Goal: Task Accomplishment & Management: Use online tool/utility

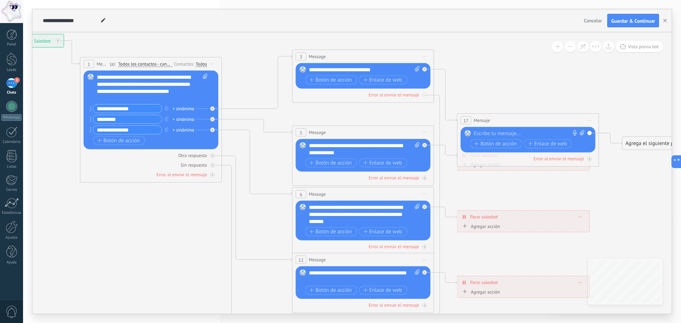
click at [503, 66] on icon at bounding box center [380, 224] width 1106 height 734
click at [372, 69] on div "**********" at bounding box center [364, 69] width 111 height 7
drag, startPoint x: 378, startPoint y: 71, endPoint x: 277, endPoint y: 72, distance: 100.7
click at [4, 34] on div "**********" at bounding box center [4, 34] width 0 height 0
paste div
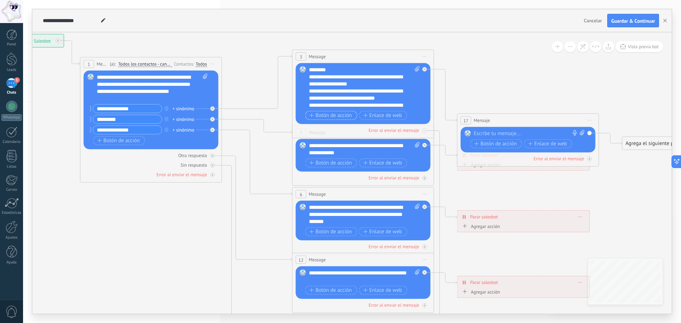
click at [322, 114] on span "Botón de acción" at bounding box center [331, 115] width 43 height 6
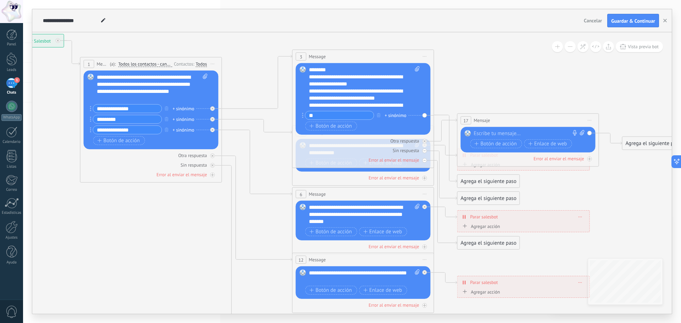
type input "**"
click at [476, 180] on div "Agrega el siguiente paso" at bounding box center [489, 182] width 62 height 12
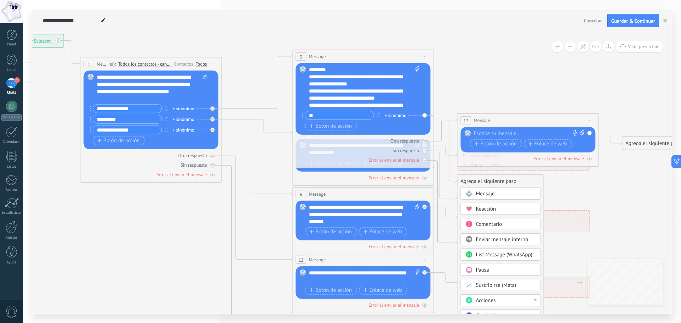
click at [488, 193] on span "Mensaje" at bounding box center [485, 193] width 19 height 7
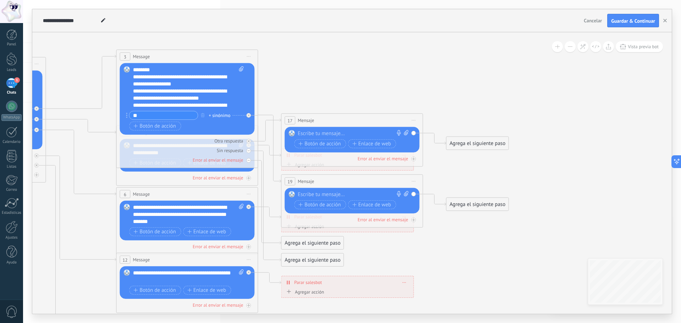
click at [545, 107] on icon at bounding box center [204, 215] width 1106 height 717
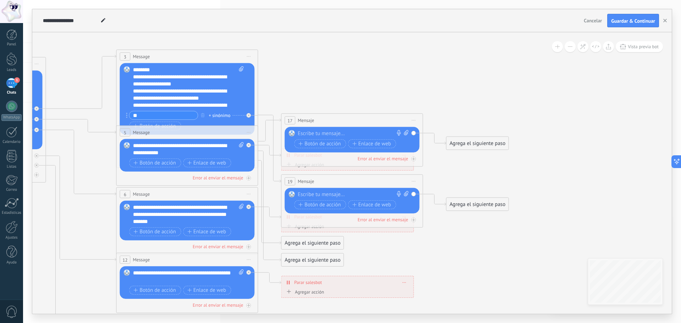
click at [241, 171] on div "Reemplazar Quitar Convertir a mensaje de voz Arrastre la imagen aquí para adjun…" at bounding box center [187, 155] width 135 height 33
click at [303, 194] on div at bounding box center [350, 194] width 105 height 7
paste div
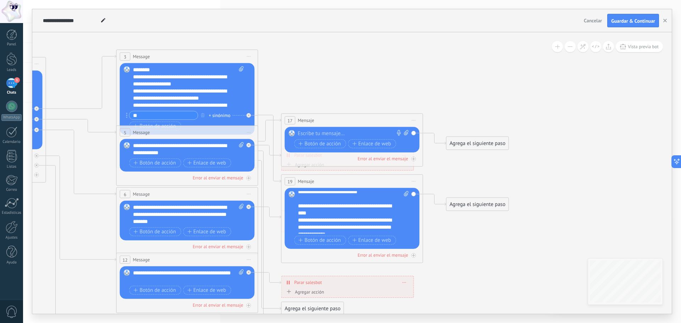
scroll to position [206, 0]
click at [191, 148] on div "**********" at bounding box center [188, 149] width 111 height 14
click at [184, 156] on div "**********" at bounding box center [188, 149] width 111 height 14
drag, startPoint x: 184, startPoint y: 157, endPoint x: 129, endPoint y: 146, distance: 55.7
click at [129, 146] on div "Reemplazar Quitar Convertir a mensaje de voz Arrastre la imagen aquí para adjun…" at bounding box center [187, 155] width 135 height 33
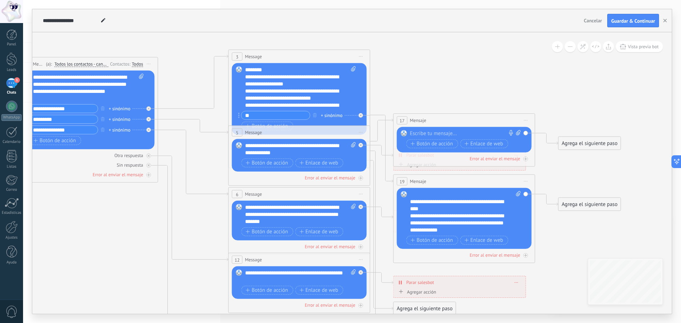
click at [255, 148] on div "**********" at bounding box center [300, 149] width 111 height 14
drag, startPoint x: 284, startPoint y: 154, endPoint x: 222, endPoint y: 140, distance: 64.1
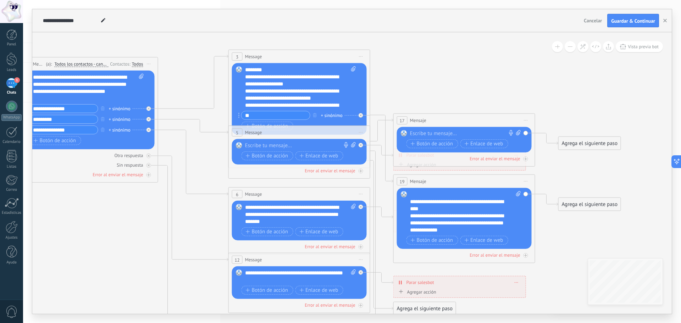
click at [505, 92] on icon at bounding box center [316, 215] width 1106 height 717
click at [275, 146] on div at bounding box center [297, 145] width 105 height 7
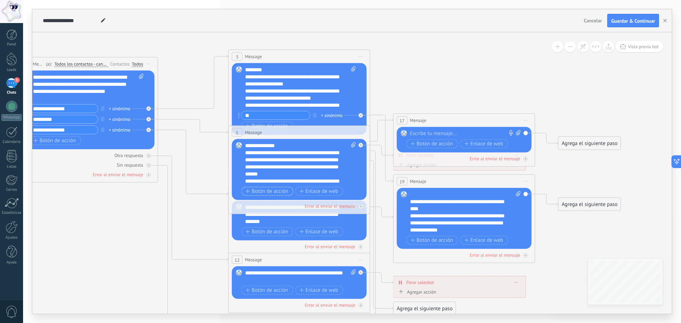
click at [280, 190] on span "Botón de acción" at bounding box center [267, 191] width 43 height 6
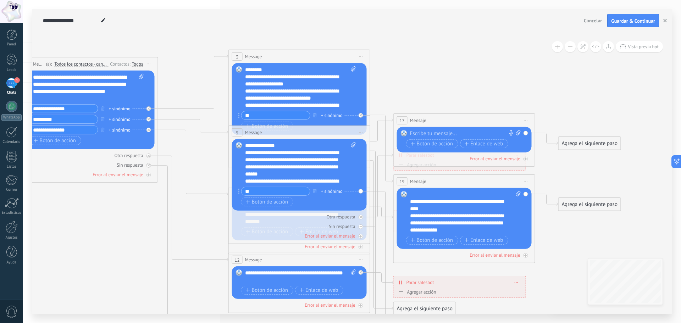
scroll to position [7, 0]
type input "**"
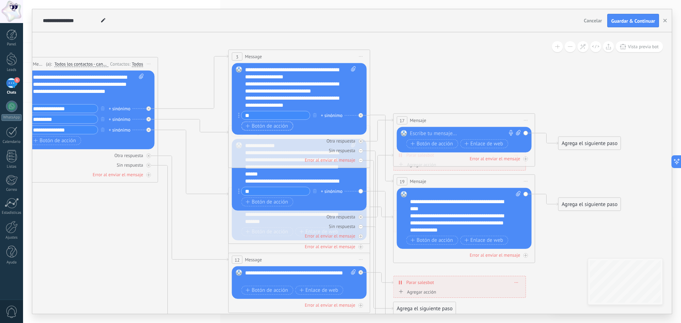
click at [262, 123] on span "Botón de acción" at bounding box center [267, 126] width 43 height 6
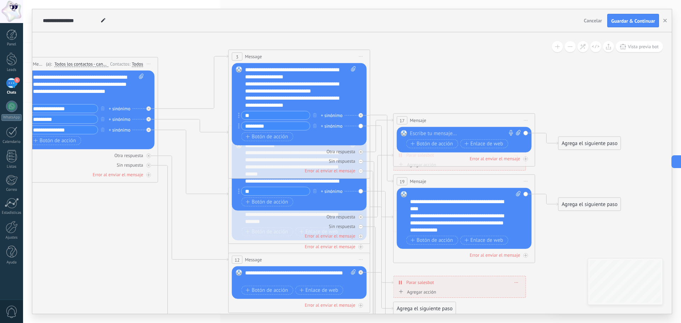
type input "*********"
click at [496, 72] on icon at bounding box center [316, 241] width 1106 height 768
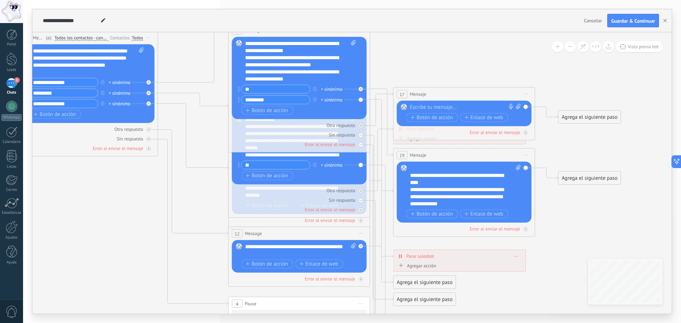
click at [421, 284] on div "Agrega el siguiente paso" at bounding box center [425, 283] width 62 height 12
click at [423, 295] on span "Mensaje" at bounding box center [421, 295] width 19 height 7
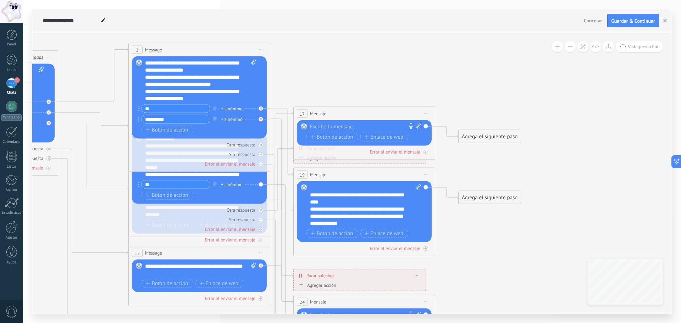
click at [194, 117] on input "*********" at bounding box center [176, 119] width 68 height 8
drag, startPoint x: 193, startPoint y: 117, endPoint x: 113, endPoint y: 122, distance: 80.3
click at [139, 118] on icon at bounding box center [138, 119] width 1 height 5
click at [318, 188] on div at bounding box center [362, 187] width 104 height 7
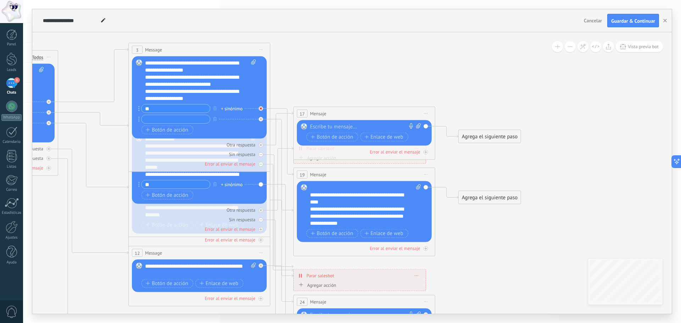
click at [50, 103] on icon at bounding box center [49, 102] width 2 height 2
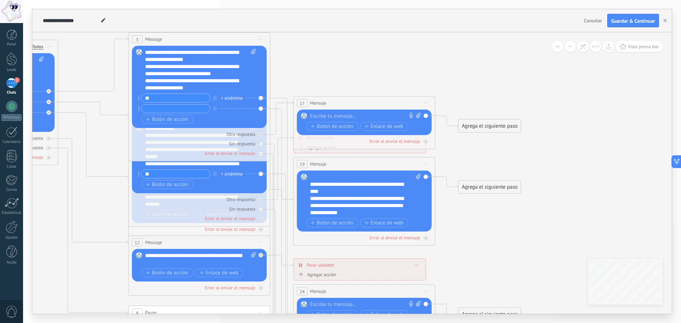
click at [323, 184] on div "**********" at bounding box center [359, 188] width 99 height 14
click at [333, 194] on div "**********" at bounding box center [359, 188] width 99 height 14
click at [450, 210] on icon at bounding box center [216, 226] width 1106 height 775
click at [138, 98] on icon at bounding box center [138, 97] width 1 height 5
click at [159, 97] on input "**" at bounding box center [176, 98] width 68 height 8
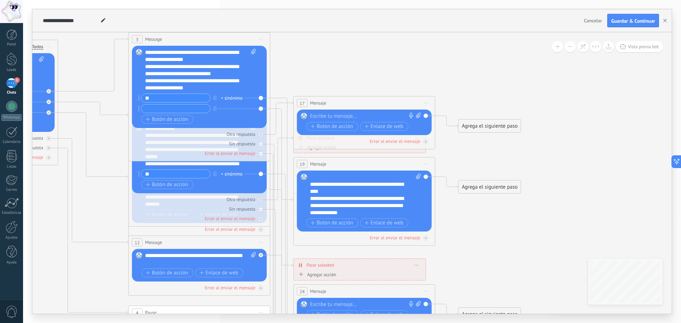
type input "*"
click at [227, 119] on div "Botón de acción Enlace de web" at bounding box center [199, 119] width 114 height 9
click at [138, 108] on icon at bounding box center [138, 108] width 1 height 5
drag, startPoint x: 138, startPoint y: 108, endPoint x: 137, endPoint y: 99, distance: 9.3
click at [215, 98] on icon "button" at bounding box center [215, 98] width 4 height 4
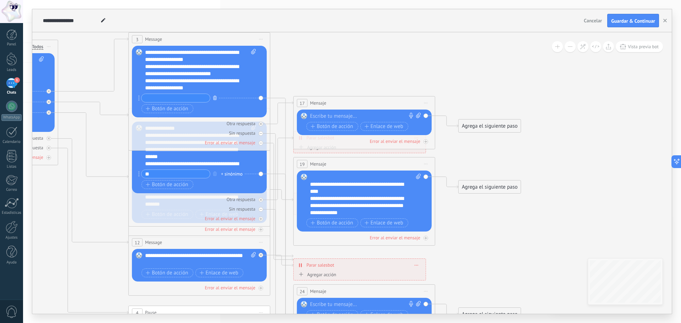
click at [215, 98] on icon "button" at bounding box center [215, 98] width 4 height 4
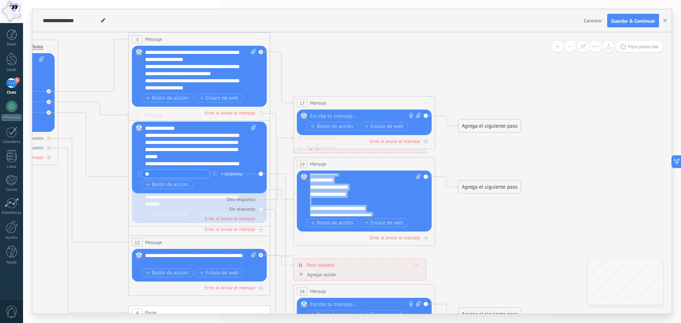
scroll to position [0, 0]
drag, startPoint x: 361, startPoint y: 216, endPoint x: 291, endPoint y: 164, distance: 86.7
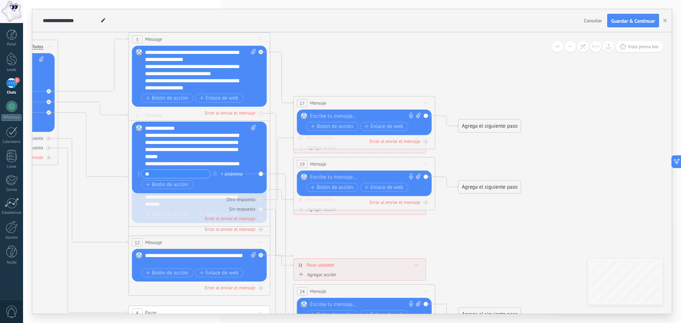
click at [360, 115] on div at bounding box center [362, 116] width 105 height 7
paste div
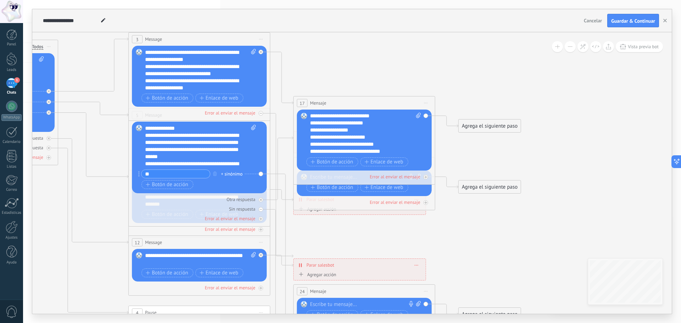
scroll to position [136, 0]
click at [477, 127] on div "Agrega el siguiente paso" at bounding box center [490, 126] width 62 height 12
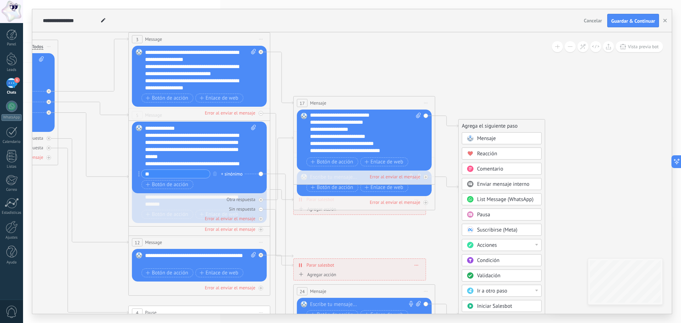
click at [489, 248] on span "Acciones" at bounding box center [487, 245] width 20 height 7
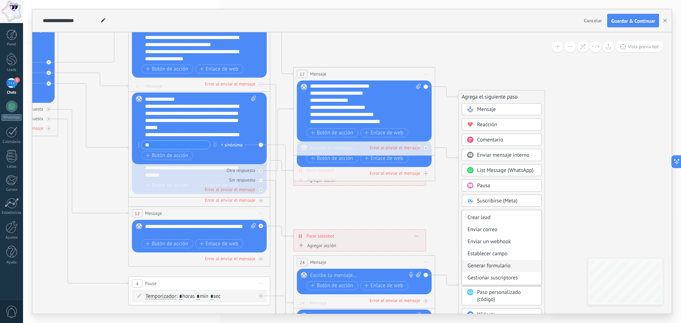
scroll to position [94, 0]
click at [596, 170] on icon at bounding box center [216, 197] width 1106 height 775
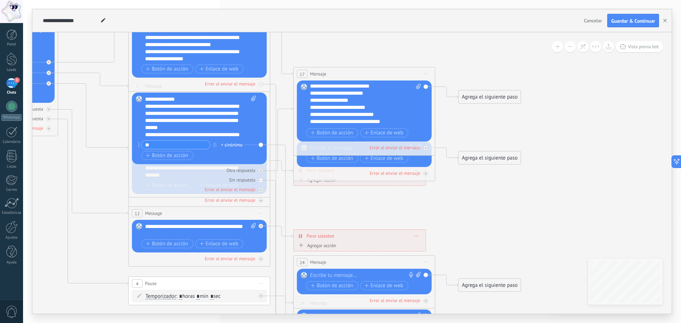
click at [425, 85] on div "Reemplazar Quitar Convertir a mensaje de voz Arrastre la imagen aquí para adjun…" at bounding box center [364, 111] width 135 height 61
click at [475, 99] on div "Agrega el siguiente paso" at bounding box center [490, 97] width 62 height 12
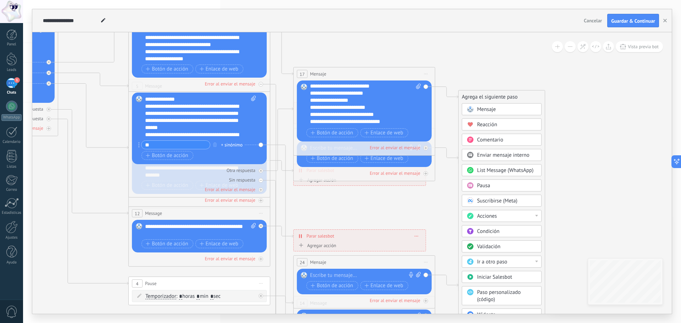
click at [418, 84] on icon at bounding box center [418, 86] width 5 height 5
click input "Subir" at bounding box center [0, 0] width 0 height 0
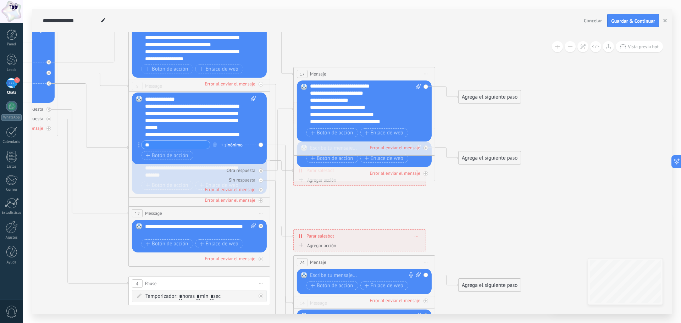
click at [417, 89] on icon at bounding box center [418, 86] width 5 height 5
click input "Subir" at bounding box center [0, 0] width 0 height 0
click at [214, 143] on icon "button" at bounding box center [215, 145] width 4 height 4
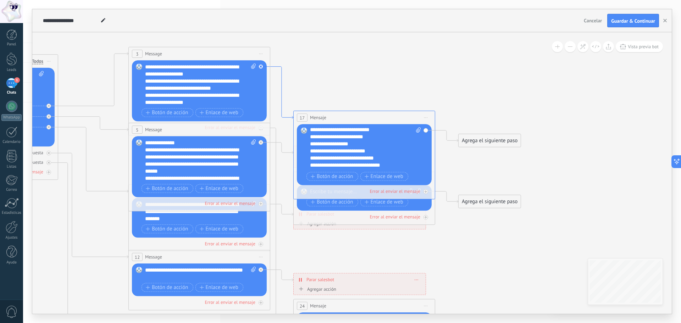
click at [275, 67] on icon at bounding box center [281, 93] width 23 height 52
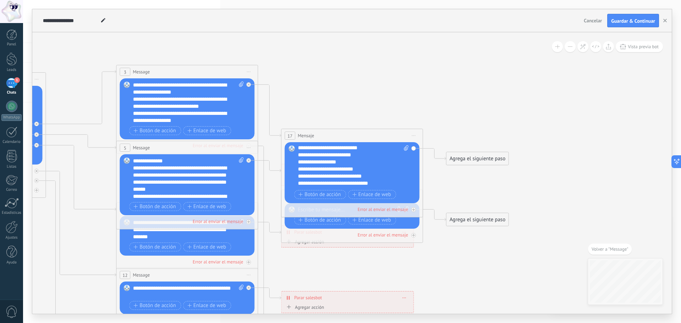
click at [243, 188] on span at bounding box center [240, 178] width 7 height 43
click input "Subir" at bounding box center [0, 0] width 0 height 0
click at [0, 0] on icon at bounding box center [0, 0] width 0 height 0
click at [294, 258] on div "Agrega el siguiente paso" at bounding box center [313, 259] width 62 height 12
click at [325, 267] on div "Mensaje" at bounding box center [325, 271] width 80 height 12
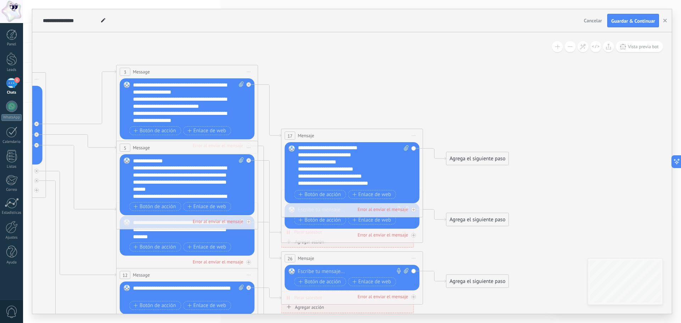
click at [526, 80] on icon at bounding box center [204, 232] width 1106 height 720
click at [306, 270] on div at bounding box center [350, 271] width 105 height 7
paste div
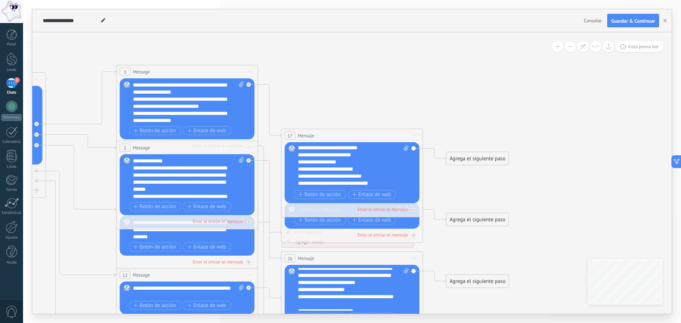
scroll to position [125, 0]
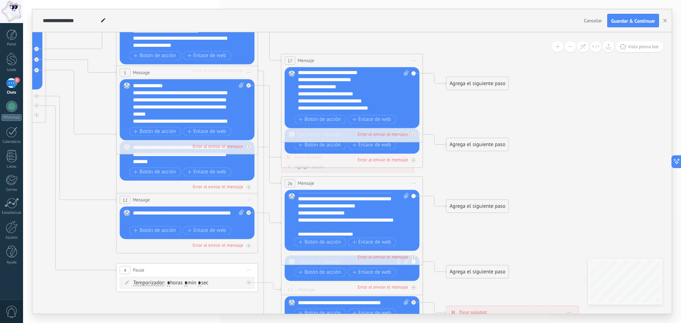
click at [464, 205] on div "Agrega el siguiente paso" at bounding box center [478, 206] width 62 height 12
click at [485, 219] on div "Mensaje" at bounding box center [495, 218] width 60 height 7
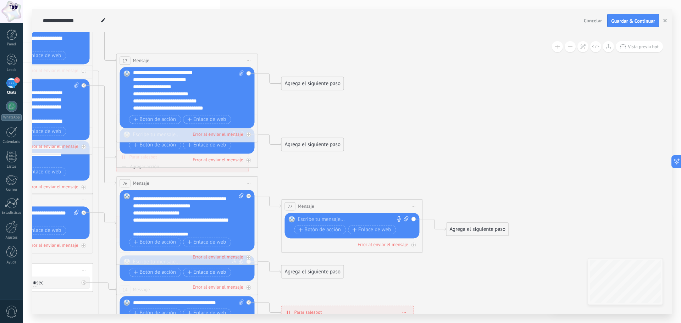
click at [521, 123] on icon at bounding box center [74, 164] width 1177 height 734
click at [85, 11] on icon at bounding box center [84, 9] width 2 height 2
click at [357, 207] on div "27 Mensaje ******* (a): Todos los contactos - canales seleccionados Todos los c…" at bounding box center [352, 206] width 141 height 13
click at [414, 205] on span "Iniciar vista previa aquí Cambiar nombre Duplicar [GEOGRAPHIC_DATA]" at bounding box center [413, 206] width 11 height 10
click at [431, 252] on div "Borrar" at bounding box center [446, 253] width 70 height 12
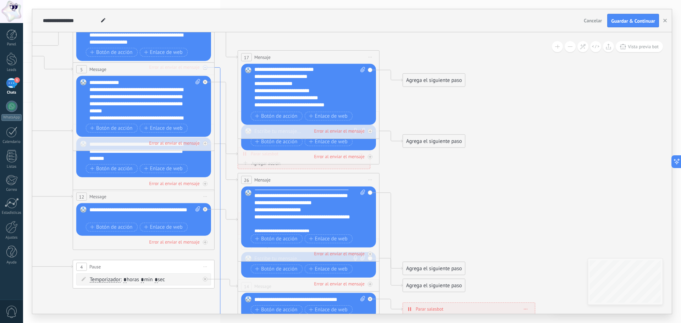
click at [219, 68] on icon at bounding box center [226, 205] width 23 height 277
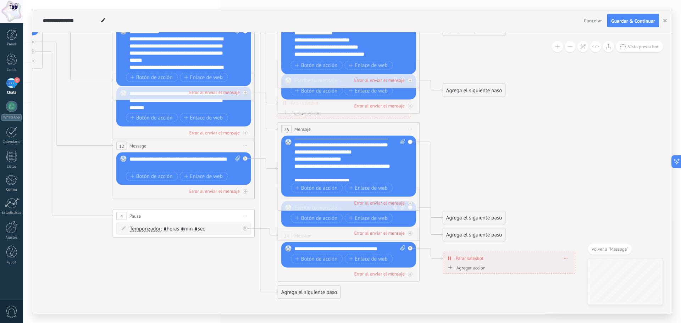
click at [565, 259] on span at bounding box center [565, 258] width 3 height 4
click at [575, 270] on div "Borrar" at bounding box center [579, 268] width 32 height 12
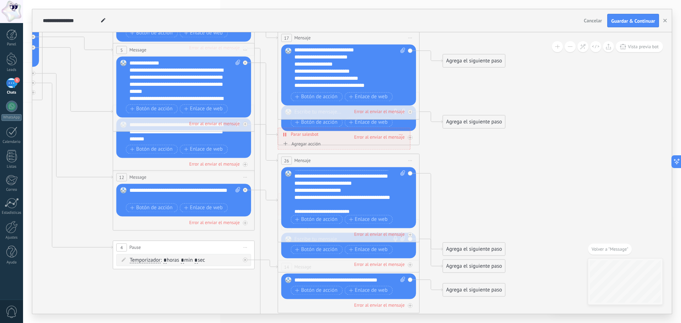
click at [310, 146] on div "Agregar acción" at bounding box center [300, 143] width 39 height 5
click at [310, 146] on button "Conversación marcada como cerrada" at bounding box center [322, 144] width 89 height 13
click at [378, 149] on div "Agregar acción Conversación marcada como cerrada Iniciar Salesbot Conversación …" at bounding box center [344, 144] width 126 height 9
click at [402, 133] on span at bounding box center [400, 134] width 3 height 4
click at [415, 143] on div "Borrar" at bounding box center [414, 144] width 32 height 12
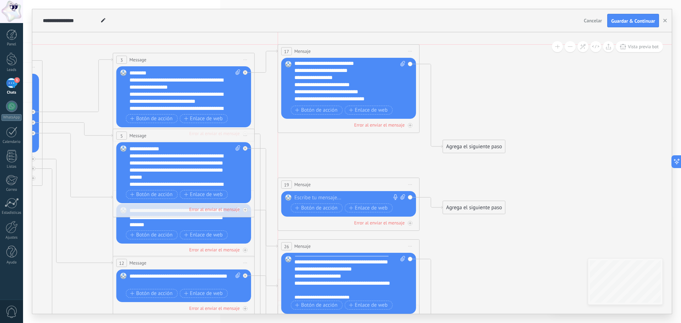
drag, startPoint x: 320, startPoint y: 125, endPoint x: 322, endPoint y: 51, distance: 74.2
click at [322, 51] on div "17 Mensaje ******* (a): Todos los contactos - canales seleccionados Todos los c…" at bounding box center [348, 51] width 141 height 13
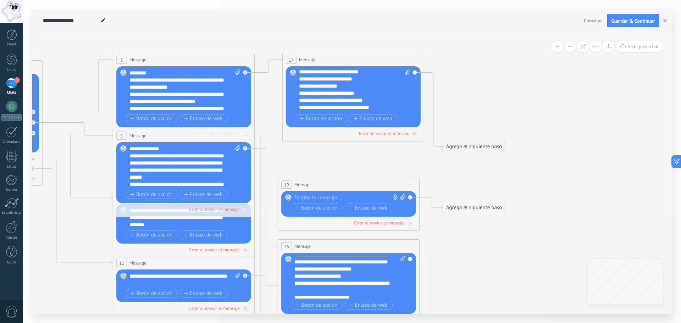
drag, startPoint x: 367, startPoint y: 52, endPoint x: 371, endPoint y: 61, distance: 10.2
click at [371, 61] on div "17 Mensaje ******* (a): Todos los contactos - canales seleccionados Todos los c…" at bounding box center [353, 59] width 141 height 13
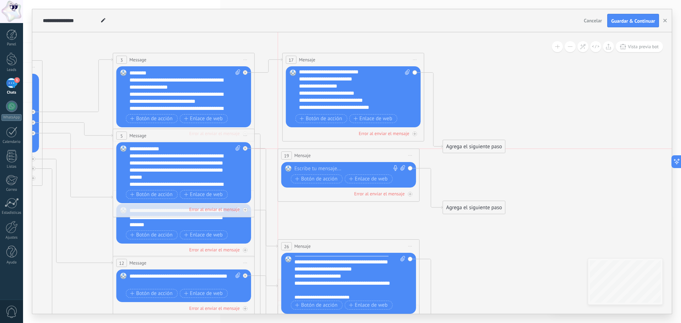
drag, startPoint x: 351, startPoint y: 188, endPoint x: 350, endPoint y: 161, distance: 27.7
click at [350, 161] on div "19 Mensaje ******* (a): Todos los contactos - canales seleccionados Todos los c…" at bounding box center [348, 155] width 141 height 13
click at [181, 209] on div "Error al enviar el mensaje" at bounding box center [183, 209] width 135 height 7
click at [245, 207] on div "Error al enviar el mensaje" at bounding box center [183, 209] width 135 height 7
click at [305, 218] on icon at bounding box center [153, 239] width 1012 height 758
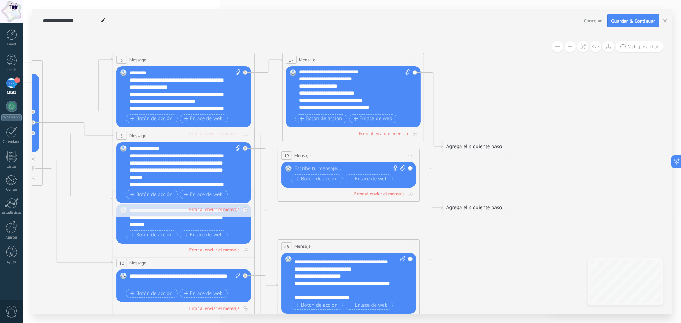
click at [237, 184] on span at bounding box center [236, 166] width 7 height 43
click input "Subir" at bounding box center [0, 0] width 0 height 0
click at [409, 155] on icon at bounding box center [411, 155] width 4 height 1
click at [431, 202] on div "Borrar" at bounding box center [443, 202] width 70 height 12
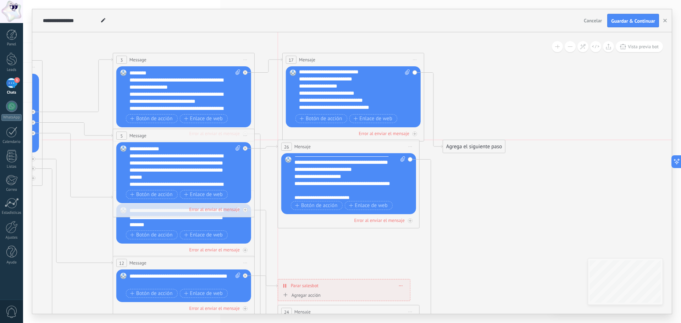
drag, startPoint x: 383, startPoint y: 245, endPoint x: 383, endPoint y: 147, distance: 97.9
click at [383, 147] on div "26 Mensaje ******* (a): Todos los contactos - canales seleccionados Todos los c…" at bounding box center [348, 146] width 141 height 13
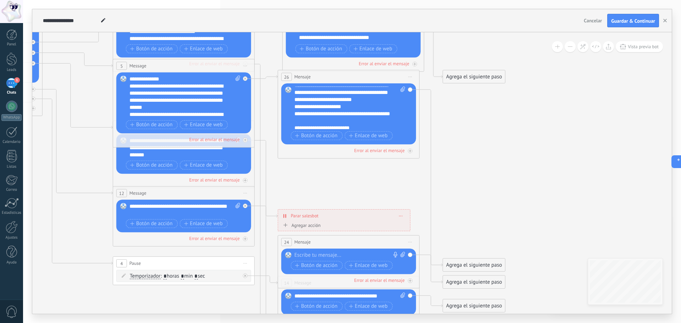
click at [247, 63] on span "Iniciar vista previa aquí Cambiar nombre Duplicar [GEOGRAPHIC_DATA]" at bounding box center [245, 66] width 11 height 10
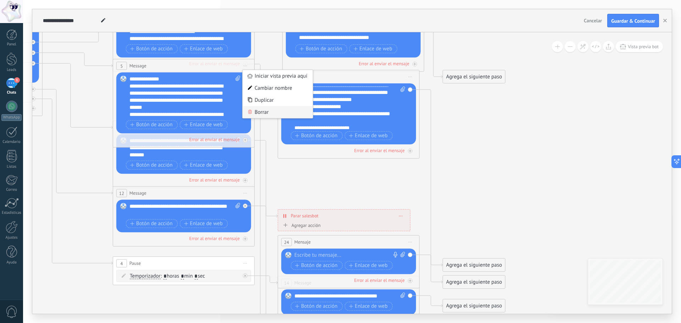
click at [267, 112] on div "Borrar" at bounding box center [278, 112] width 70 height 12
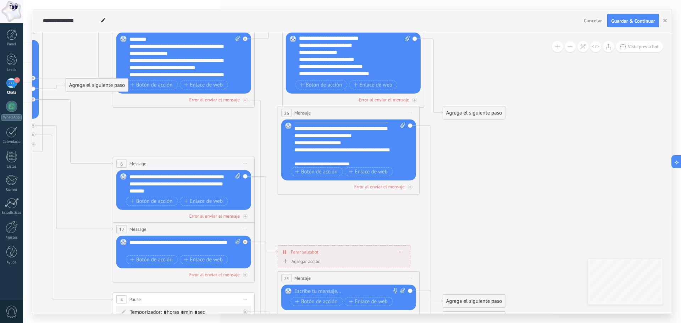
click at [244, 215] on icon at bounding box center [245, 217] width 4 height 4
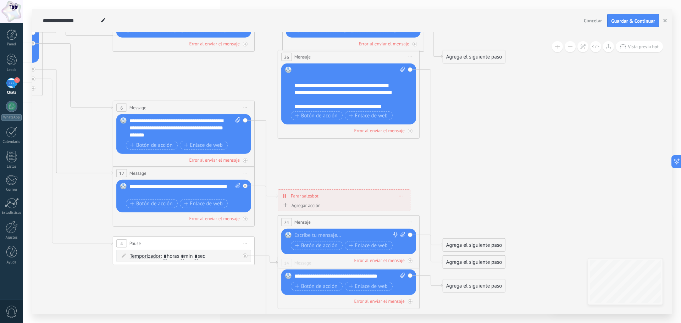
scroll to position [39, 0]
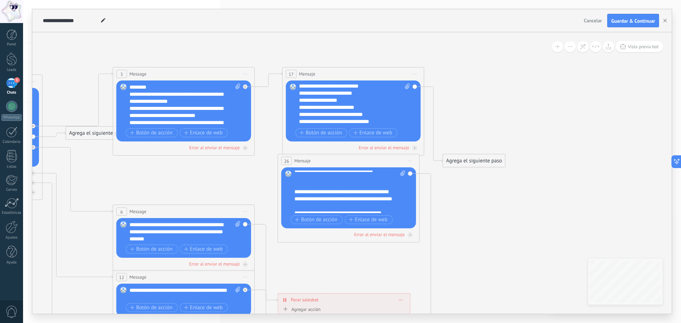
click at [410, 160] on span "Iniciar vista previa aquí Cambiar nombre Duplicar [GEOGRAPHIC_DATA]" at bounding box center [410, 161] width 11 height 10
click at [434, 208] on div "Borrar" at bounding box center [443, 207] width 70 height 12
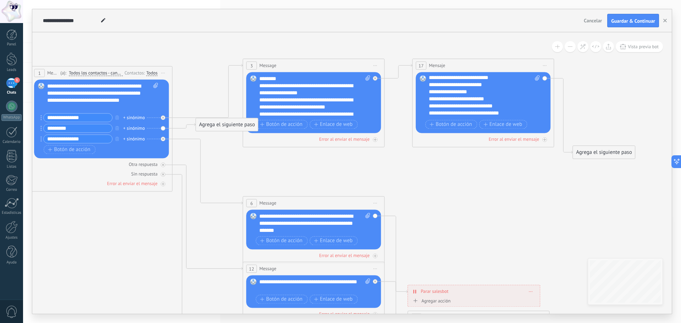
click at [220, 125] on div "Agrega el siguiente paso" at bounding box center [227, 125] width 62 height 12
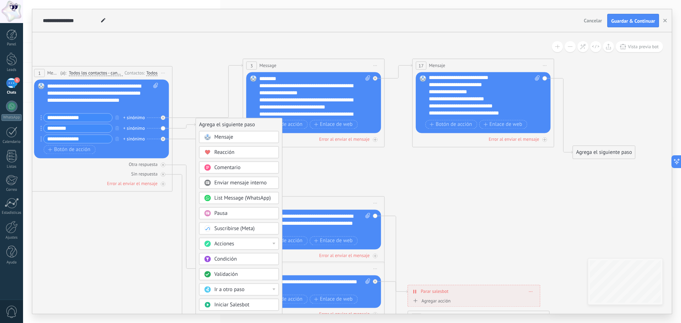
click at [229, 138] on span "Mensaje" at bounding box center [223, 137] width 19 height 7
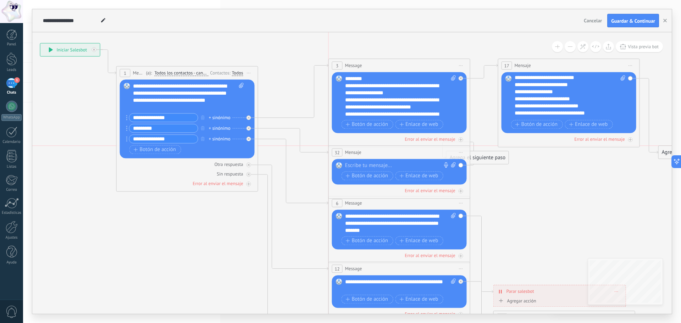
drag, startPoint x: 322, startPoint y: 125, endPoint x: 372, endPoint y: 150, distance: 56.5
click at [372, 150] on div "32 Mensaje ******* (a): Todos los contactos - canales seleccionados Todos los c…" at bounding box center [399, 152] width 141 height 13
click at [376, 164] on div at bounding box center [397, 165] width 105 height 7
click at [482, 159] on icon at bounding box center [369, 236] width 1012 height 741
click at [361, 164] on div at bounding box center [397, 165] width 105 height 7
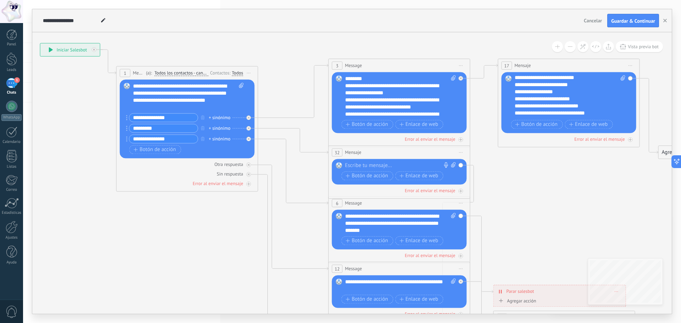
paste div
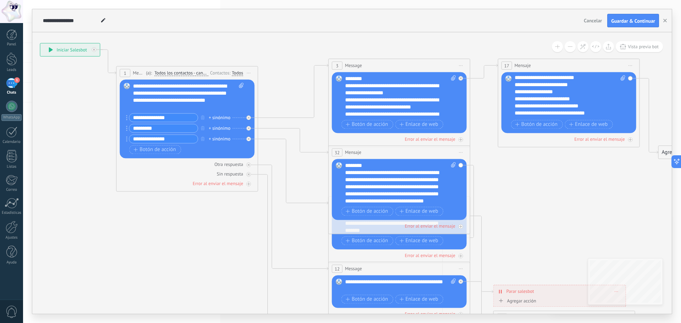
click at [338, 152] on span "32" at bounding box center [336, 153] width 5 height 6
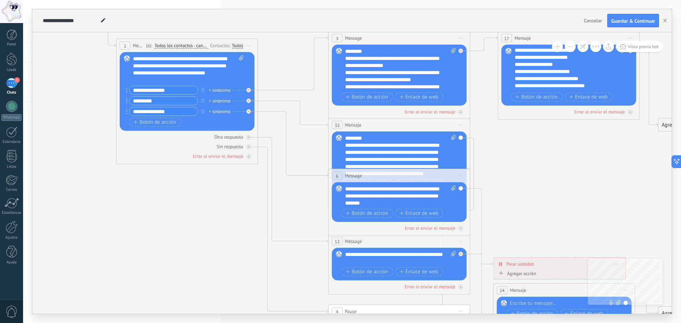
drag, startPoint x: 460, startPoint y: 213, endPoint x: 461, endPoint y: 233, distance: 20.2
click at [461, 233] on div "6 Message ******* (a): Todos los contactos - canales seleccionados Todos los co…" at bounding box center [399, 202] width 142 height 67
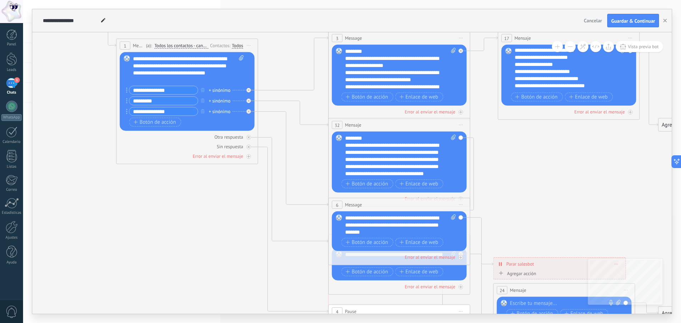
drag, startPoint x: 435, startPoint y: 176, endPoint x: 435, endPoint y: 205, distance: 29.1
click at [435, 205] on div "6 Message ******* (a): Todos los contactos - canales seleccionados Todos los co…" at bounding box center [399, 204] width 141 height 13
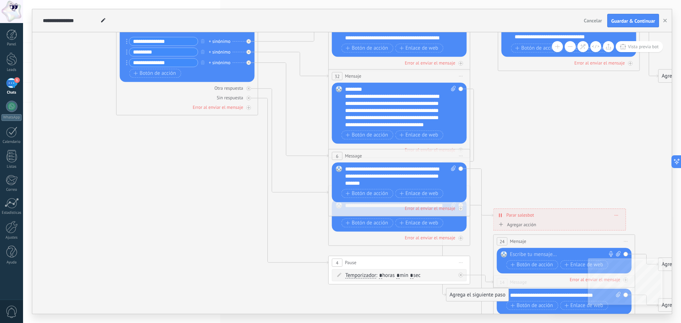
click at [451, 224] on div "Botón de acción Enlace de web" at bounding box center [399, 223] width 114 height 9
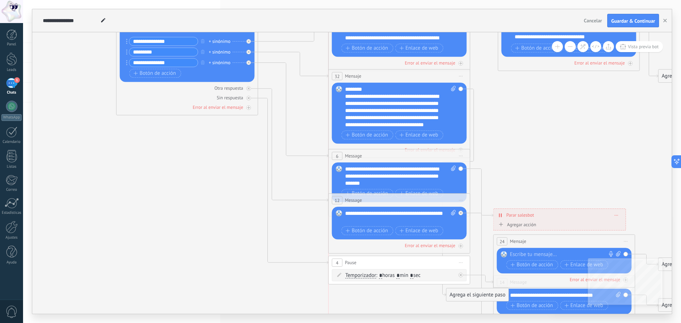
drag, startPoint x: 447, startPoint y: 198, endPoint x: 447, endPoint y: 203, distance: 4.3
click at [447, 203] on div "12 Message ******* (a): Todos los contactos - canales seleccionados Todos los c…" at bounding box center [399, 200] width 141 height 13
drag, startPoint x: 386, startPoint y: 263, endPoint x: 386, endPoint y: 308, distance: 44.3
click at [386, 308] on div "4 Pause ***** Iniciar vista previa aquí Cambiar nombre Duplicar [GEOGRAPHIC_DAT…" at bounding box center [399, 305] width 141 height 13
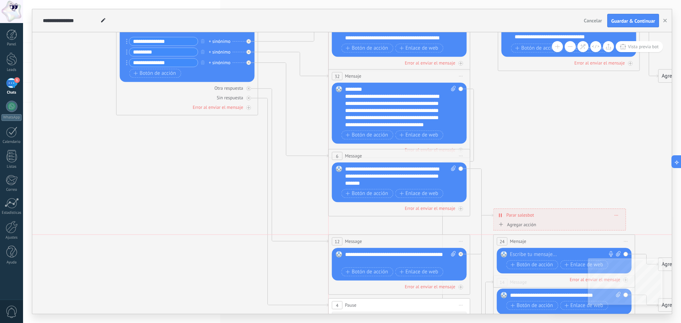
drag, startPoint x: 410, startPoint y: 203, endPoint x: 409, endPoint y: 243, distance: 39.8
click at [409, 243] on div "12 Message ******* (a): Todos los contactos - canales seleccionados Todos los c…" at bounding box center [399, 241] width 141 height 13
click at [462, 207] on div at bounding box center [461, 208] width 5 height 5
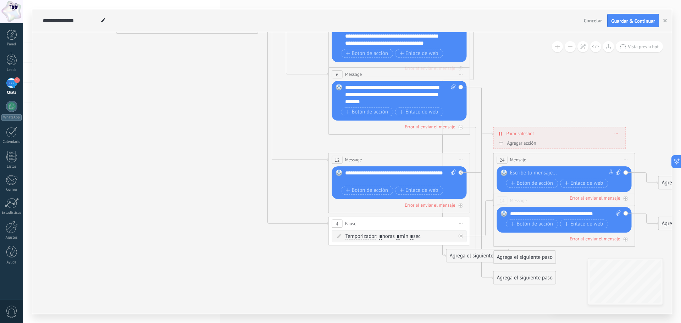
click at [460, 88] on div "Reemplazar Quitar Convertir a mensaje de voz Arrastre la imagen aquí para adjun…" at bounding box center [399, 101] width 135 height 40
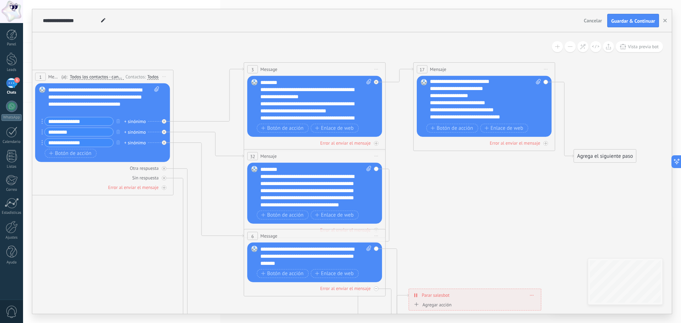
click at [538, 81] on icon at bounding box center [538, 81] width 5 height 5
click input "Subir" at bounding box center [0, 0] width 0 height 0
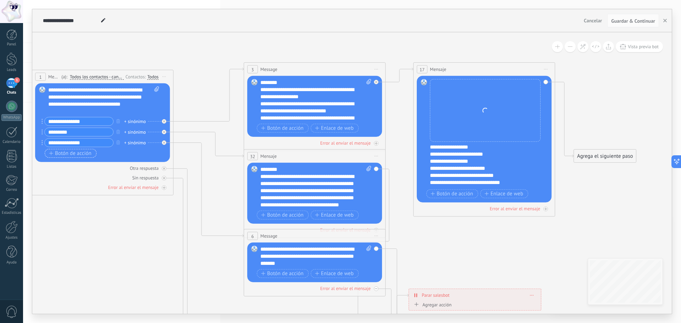
click at [66, 154] on span "Botón de acción" at bounding box center [70, 153] width 43 height 6
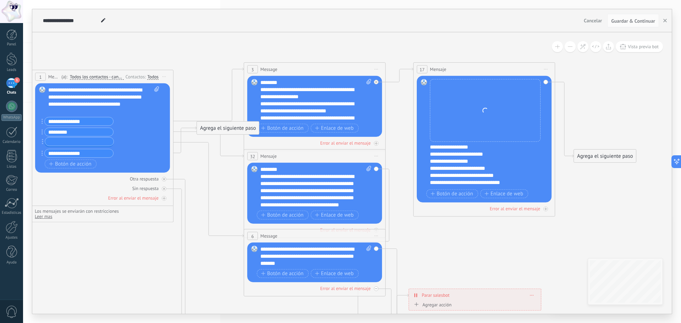
drag, startPoint x: 43, startPoint y: 154, endPoint x: 43, endPoint y: 143, distance: 11.0
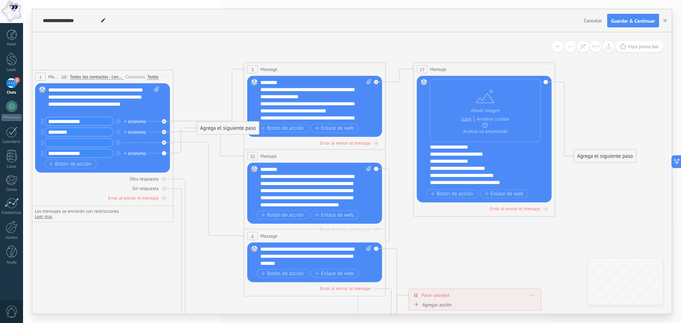
click at [58, 142] on input "text" at bounding box center [79, 143] width 68 height 8
type input "*********"
click at [105, 134] on input "*********" at bounding box center [79, 132] width 68 height 8
click at [376, 170] on div "Reemplazar Quitar Convertir a mensaje de voz Arrastre la imagen aquí para adjun…" at bounding box center [314, 193] width 135 height 61
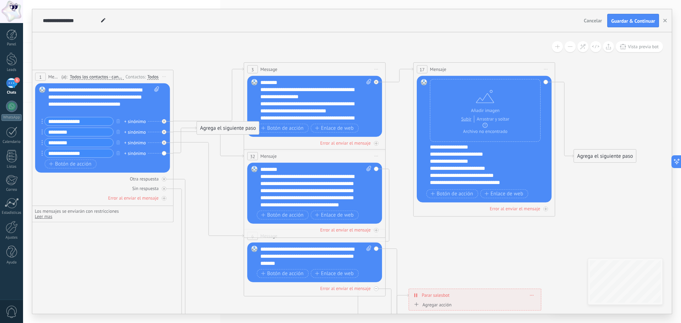
click at [376, 170] on div "Reemplazar Quitar Convertir a mensaje de voz Arrastre la imagen aquí para adjun…" at bounding box center [314, 193] width 135 height 61
click at [389, 240] on icon at bounding box center [373, 294] width 31 height 250
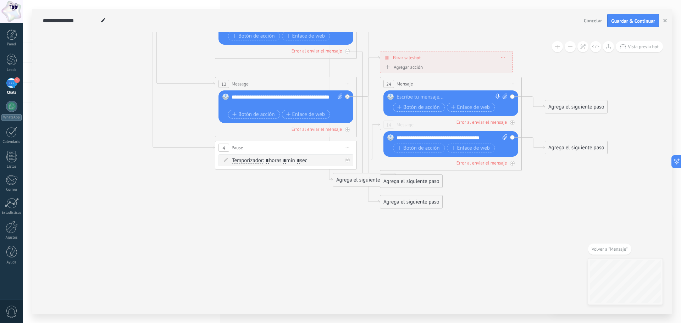
click at [610, 249] on span "Volver a "Mensaje"" at bounding box center [610, 249] width 36 height 6
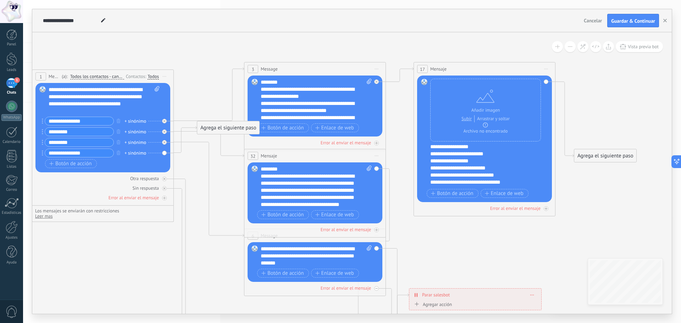
click at [377, 168] on div "Reemplazar Quitar Convertir a mensaje de voz Arrastre la imagen aquí para adjun…" at bounding box center [315, 192] width 135 height 61
click at [0, 0] on icon at bounding box center [0, 0] width 0 height 0
click at [375, 167] on div "Reemplazar Quitar Convertir a mensaje de voz Arrastre la imagen aquí para adjun…" at bounding box center [315, 192] width 135 height 61
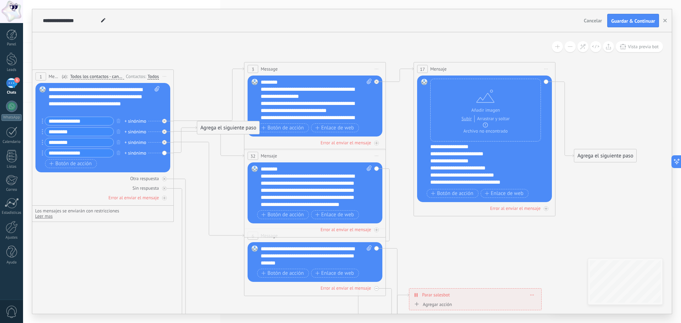
click at [377, 168] on div "Reemplazar Quitar Convertir a mensaje de voz Arrastre la imagen aquí para adjun…" at bounding box center [315, 192] width 135 height 61
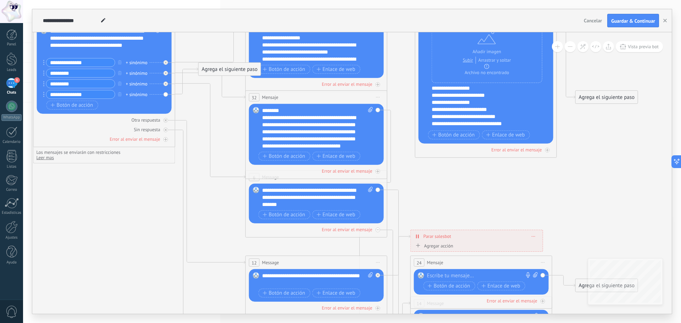
click at [534, 237] on icon at bounding box center [534, 236] width 4 height 1
click at [548, 246] on div "Borrar" at bounding box center [547, 246] width 32 height 12
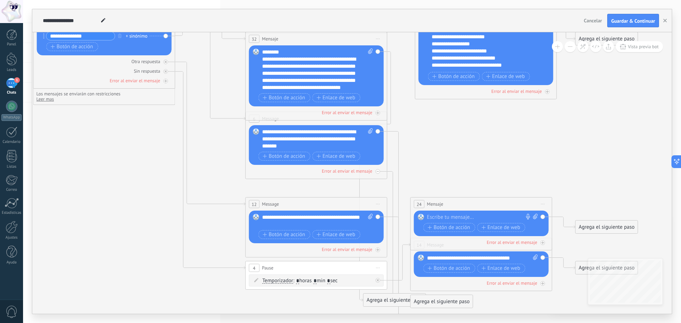
click at [545, 205] on span "Iniciar vista previa aquí Cambiar nombre Duplicar [GEOGRAPHIC_DATA]" at bounding box center [542, 204] width 11 height 10
click at [558, 252] on div "Borrar" at bounding box center [575, 250] width 70 height 12
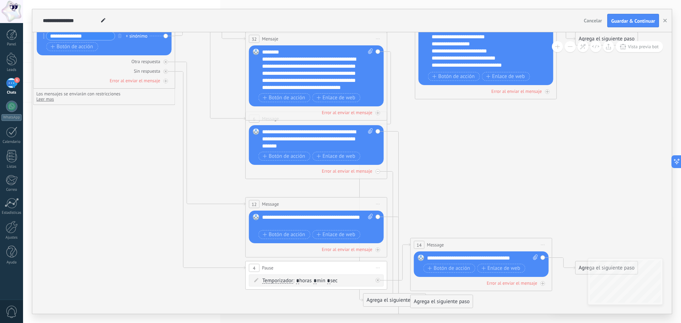
click at [543, 245] on icon at bounding box center [543, 245] width 4 height 1
click at [558, 288] on div "Borrar" at bounding box center [575, 291] width 70 height 12
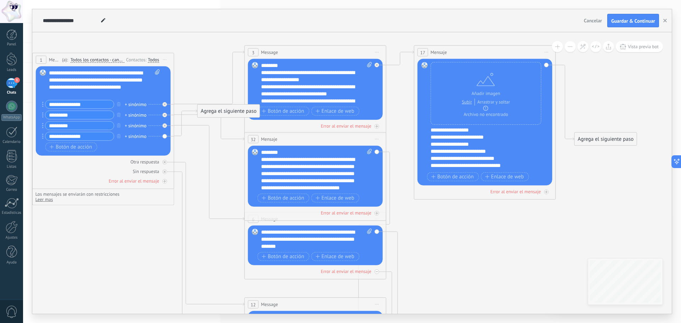
click at [250, 111] on div "Agrega el siguiente paso" at bounding box center [229, 111] width 62 height 12
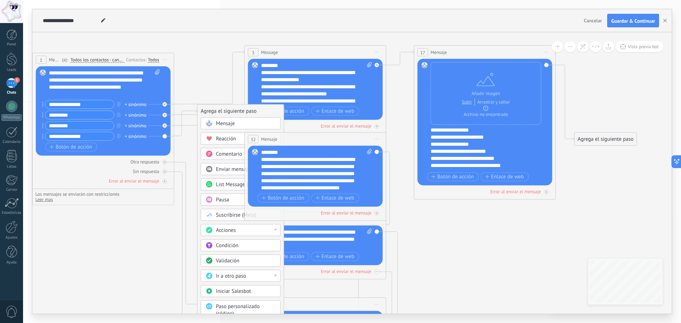
click at [342, 140] on div "32 Mensaje ******* (a): Todos los contactos - canales seleccionados Todos los c…" at bounding box center [315, 139] width 141 height 13
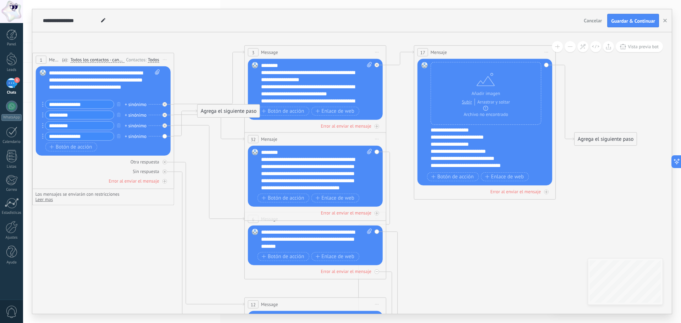
click at [377, 139] on icon at bounding box center [377, 139] width 4 height 1
click at [424, 218] on icon at bounding box center [285, 237] width 1012 height 771
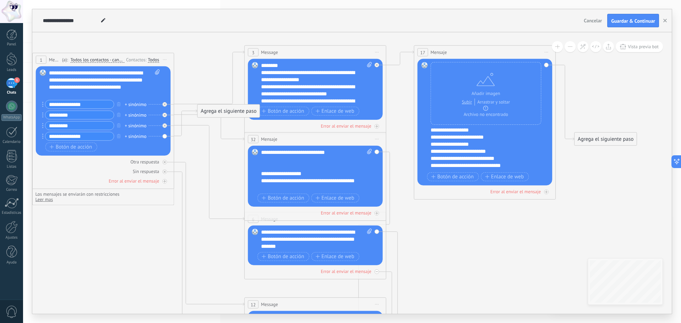
click at [378, 138] on span "Iniciar vista previa aquí Cambiar nombre Duplicar [GEOGRAPHIC_DATA]" at bounding box center [376, 139] width 11 height 10
click at [351, 172] on div "**********" at bounding box center [310, 173] width 99 height 7
click at [390, 198] on icon at bounding box center [374, 277] width 31 height 250
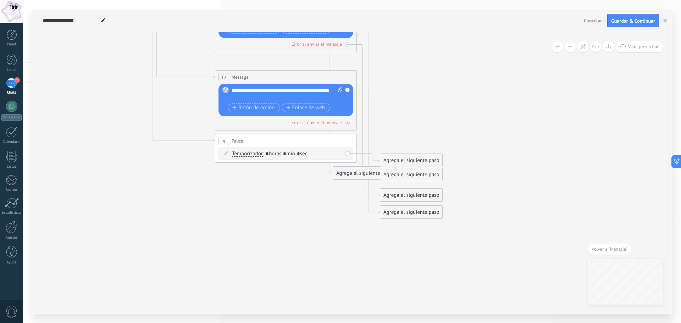
click at [412, 214] on div "Agrega el siguiente paso" at bounding box center [411, 212] width 62 height 12
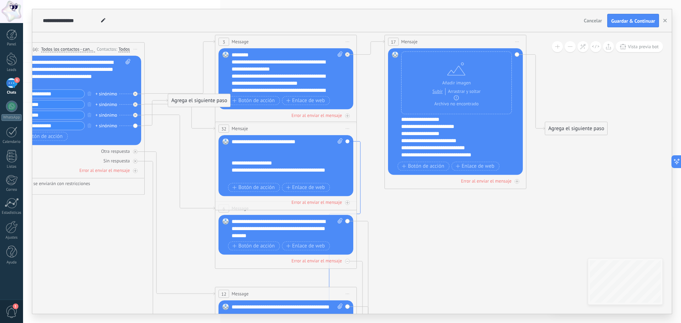
drag, startPoint x: 361, startPoint y: 201, endPoint x: 394, endPoint y: 226, distance: 41.1
click at [394, 226] on icon at bounding box center [255, 227] width 1012 height 771
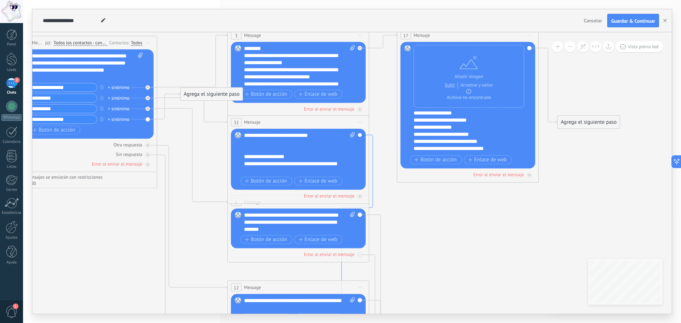
drag, startPoint x: 360, startPoint y: 185, endPoint x: 372, endPoint y: 179, distance: 13.2
click at [372, 179] on icon at bounding box center [357, 260] width 31 height 250
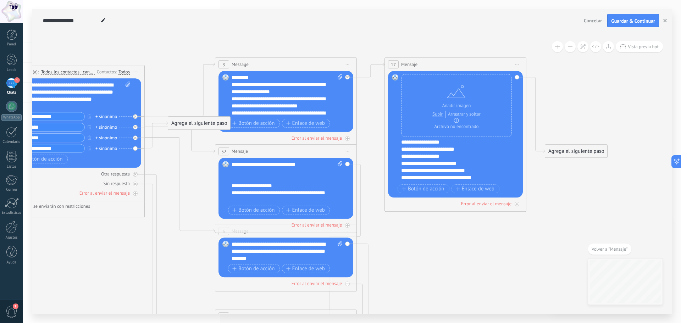
click at [348, 163] on div "Reemplazar Quitar Convertir a mensaje de voz Arrastre la imagen aquí para adjun…" at bounding box center [286, 188] width 135 height 61
click at [348, 245] on div "Reemplazar Quitar Convertir a mensaje de voz Arrastre la imagen aquí para adjun…" at bounding box center [286, 258] width 135 height 40
click at [234, 150] on span "Mensaje" at bounding box center [240, 151] width 16 height 7
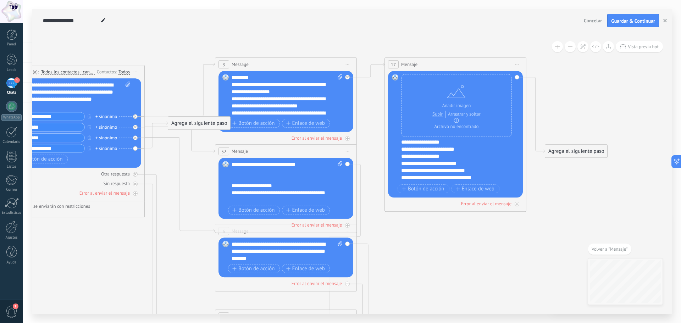
click at [234, 150] on span "Mensaje" at bounding box center [240, 151] width 16 height 7
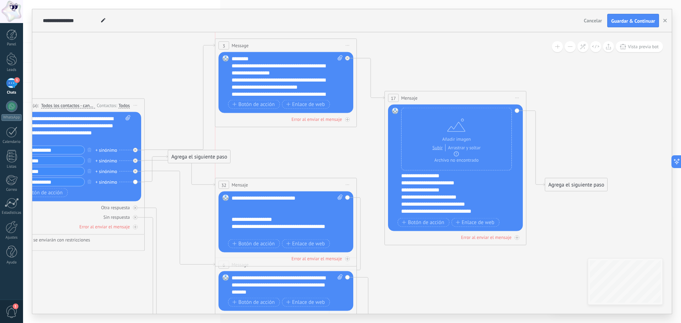
drag, startPoint x: 277, startPoint y: 100, endPoint x: 277, endPoint y: 47, distance: 52.5
click at [277, 47] on div "3 Message ******* (a): Todos los contactos - canales seleccionados Todos los co…" at bounding box center [285, 45] width 141 height 13
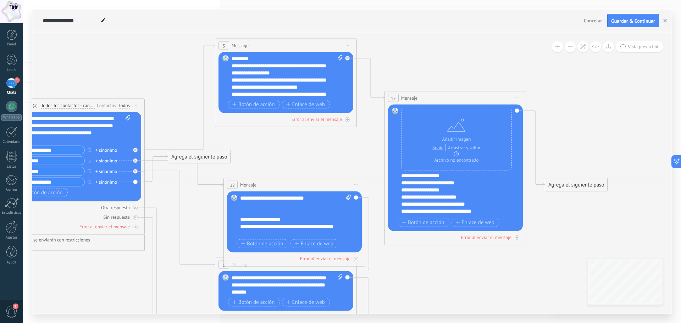
drag, startPoint x: 276, startPoint y: 186, endPoint x: 284, endPoint y: 184, distance: 8.6
click at [284, 184] on div "32 Mensaje ******* (a): Todos los contactos - canales seleccionados Todos los c…" at bounding box center [294, 184] width 141 height 13
click at [356, 184] on icon at bounding box center [356, 184] width 4 height 1
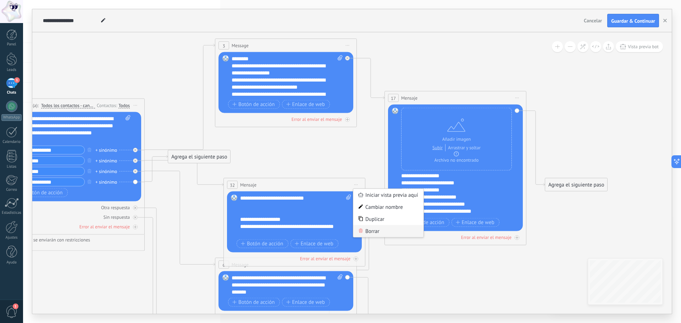
click at [371, 229] on div "Borrar" at bounding box center [388, 231] width 70 height 12
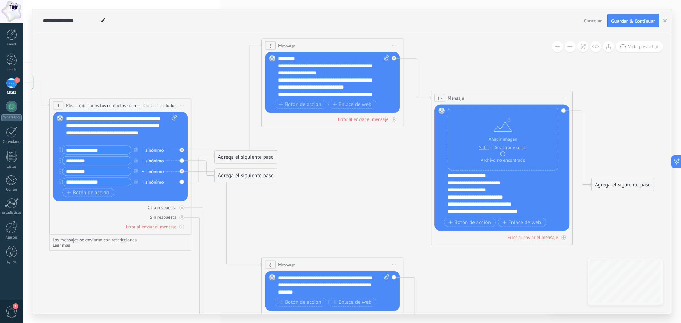
click at [96, 159] on input "*********" at bounding box center [96, 161] width 68 height 8
click at [182, 161] on div "Reemplazar Quitar Convertir a mensaje de voz Arrastre la imagen aquí para adjun…" at bounding box center [120, 156] width 135 height 89
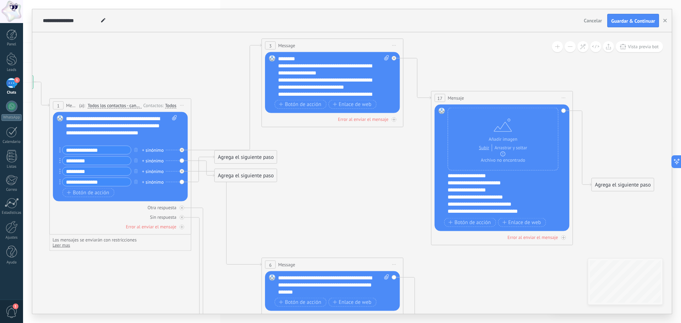
click at [237, 176] on div "Agrega el siguiente paso" at bounding box center [246, 176] width 62 height 12
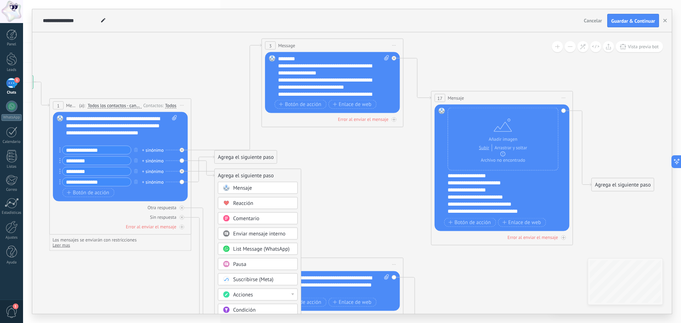
click at [253, 192] on div "Mensaje" at bounding box center [263, 188] width 60 height 7
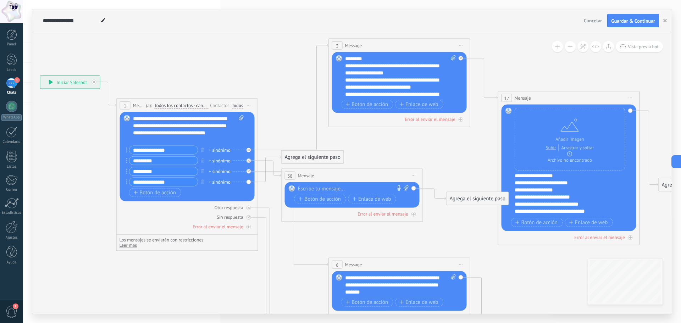
click at [476, 144] on icon at bounding box center [369, 258] width 1012 height 795
click at [317, 175] on div "38 Mensaje ******* (a): Todos los contactos - canales seleccionados Todos los c…" at bounding box center [352, 175] width 141 height 13
click at [310, 173] on span "Mensaje" at bounding box center [306, 175] width 16 height 7
drag, startPoint x: 310, startPoint y: 173, endPoint x: 305, endPoint y: 179, distance: 8.0
click at [305, 179] on div "38 Mensaje ******* (a): Todos los contactos - canales seleccionados Todos los c…" at bounding box center [352, 175] width 141 height 13
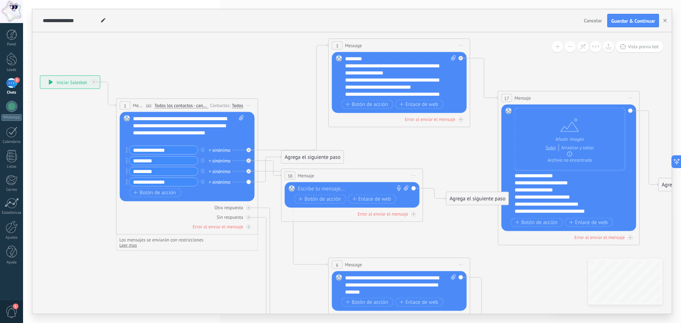
click at [308, 187] on div at bounding box center [350, 189] width 105 height 7
paste div
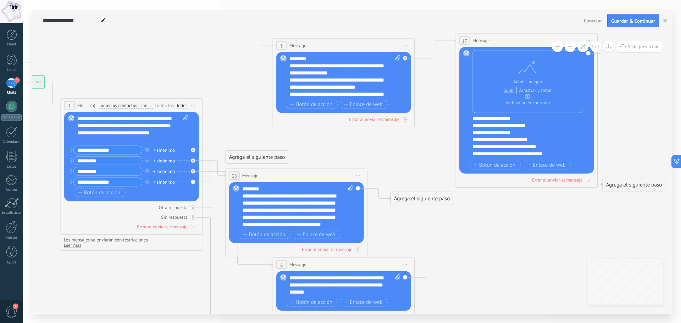
drag, startPoint x: 530, startPoint y: 97, endPoint x: 544, endPoint y: 39, distance: 59.7
click at [544, 39] on div "17 Mensaje ******* (a): Todos los contactos - canales seleccionados Todos los c…" at bounding box center [526, 40] width 141 height 13
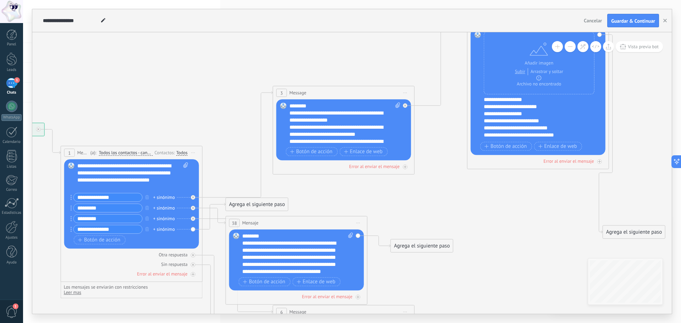
drag, startPoint x: 536, startPoint y: 83, endPoint x: 547, endPoint y: 18, distance: 66.2
click at [547, 18] on div "**********" at bounding box center [352, 161] width 640 height 305
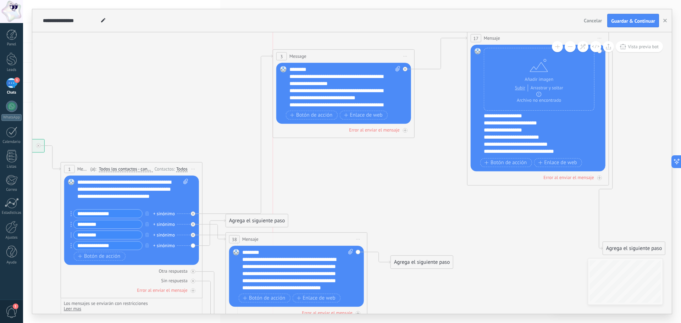
drag, startPoint x: 342, startPoint y: 108, endPoint x: 342, endPoint y: 55, distance: 52.9
click at [342, 55] on div "3 Message ******* (a): Todos los contactos - canales seleccionados Todos los co…" at bounding box center [343, 56] width 141 height 13
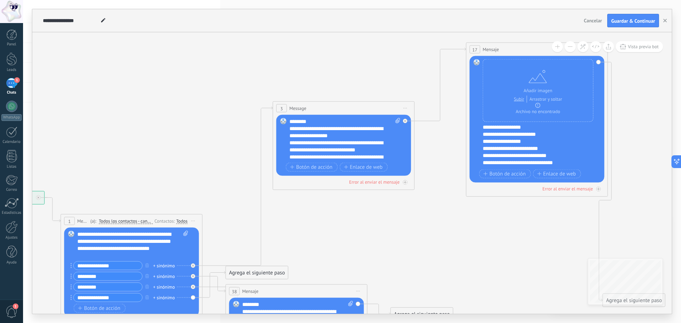
drag, startPoint x: 537, startPoint y: 89, endPoint x: 536, endPoint y: 48, distance: 40.8
click at [536, 48] on div "17 Mensaje ******* (a): Todos los contactos - canales seleccionados Todos los c…" at bounding box center [536, 49] width 141 height 13
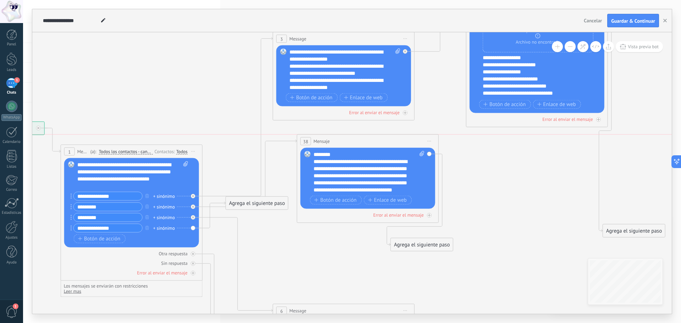
drag, startPoint x: 317, startPoint y: 222, endPoint x: 388, endPoint y: 140, distance: 107.9
click at [388, 140] on div "38 Mensaje ******* (a): Todos los contactos - canales seleccionados Todos los c…" at bounding box center [367, 141] width 141 height 13
click at [423, 245] on div "Agrega el siguiente paso" at bounding box center [422, 245] width 62 height 12
click at [431, 257] on div "Mensaje" at bounding box center [439, 257] width 60 height 7
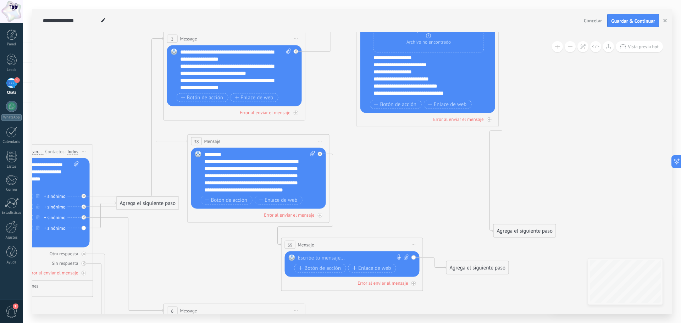
click at [477, 169] on icon at bounding box center [204, 249] width 1012 height 906
click at [318, 260] on div at bounding box center [350, 258] width 105 height 7
paste div
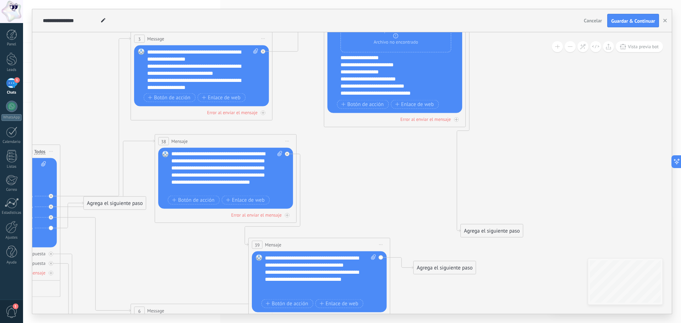
scroll to position [12, 0]
